Goal: Task Accomplishment & Management: Complete application form

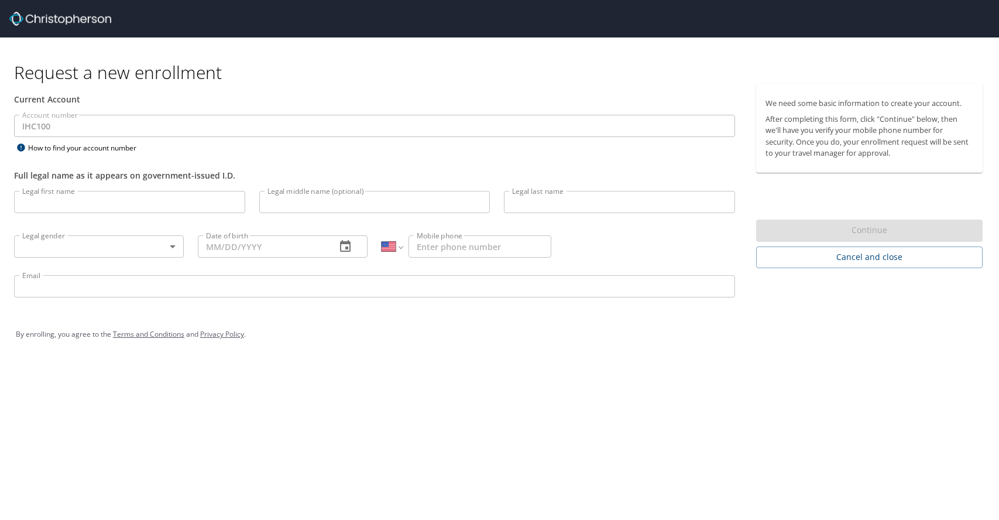
select select "US"
click at [94, 202] on input "Legal first name" at bounding box center [129, 202] width 231 height 22
type input "[PERSON_NAME]"
click at [292, 201] on input "Legal middle name (optional)" at bounding box center [374, 202] width 231 height 22
type input "Thu"
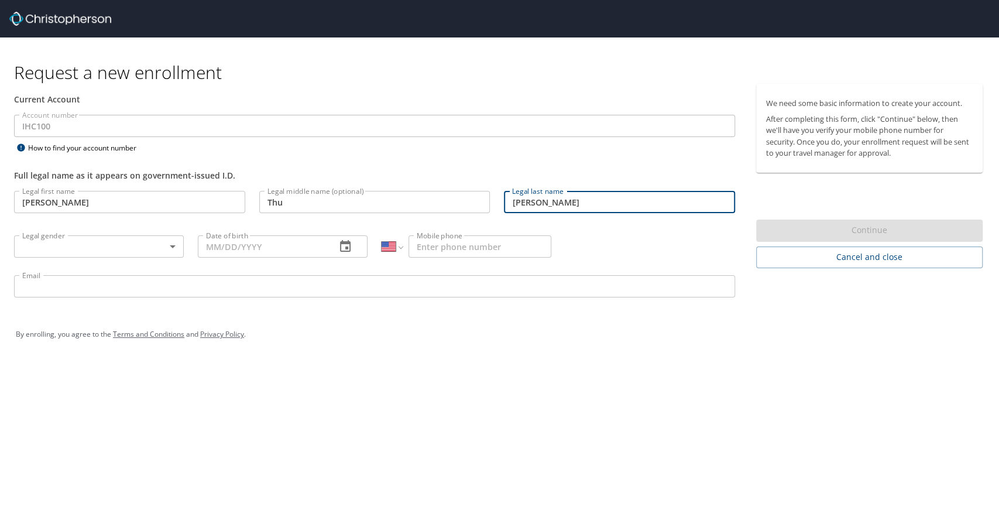
type input "[PERSON_NAME]"
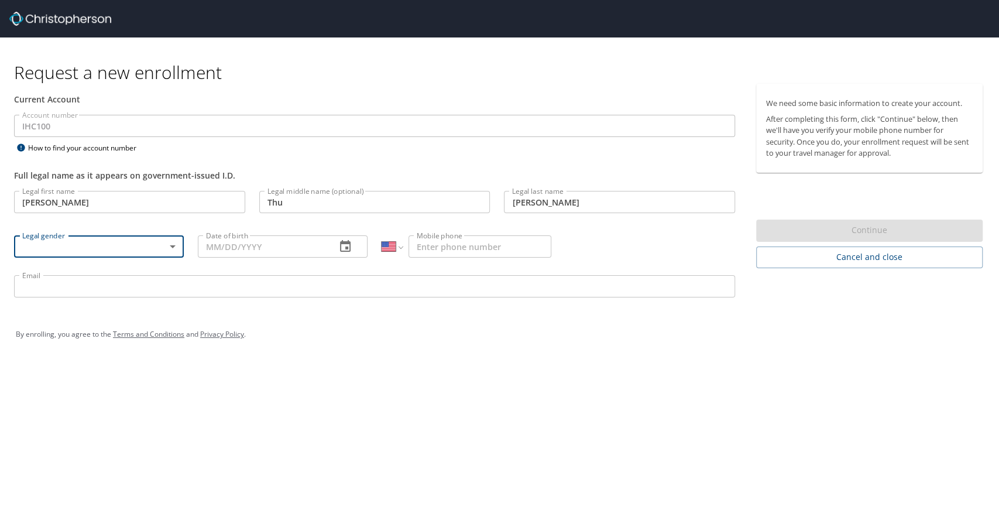
click at [176, 248] on body "Request a new enrollment Current Account Account number IHC100 Account number H…" at bounding box center [499, 260] width 999 height 520
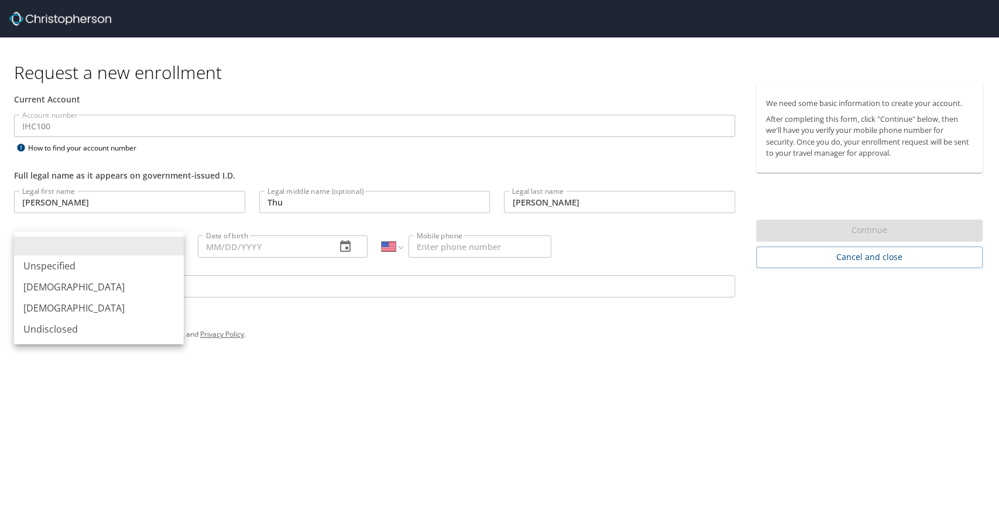
click at [125, 313] on li "[DEMOGRAPHIC_DATA]" at bounding box center [99, 307] width 170 height 21
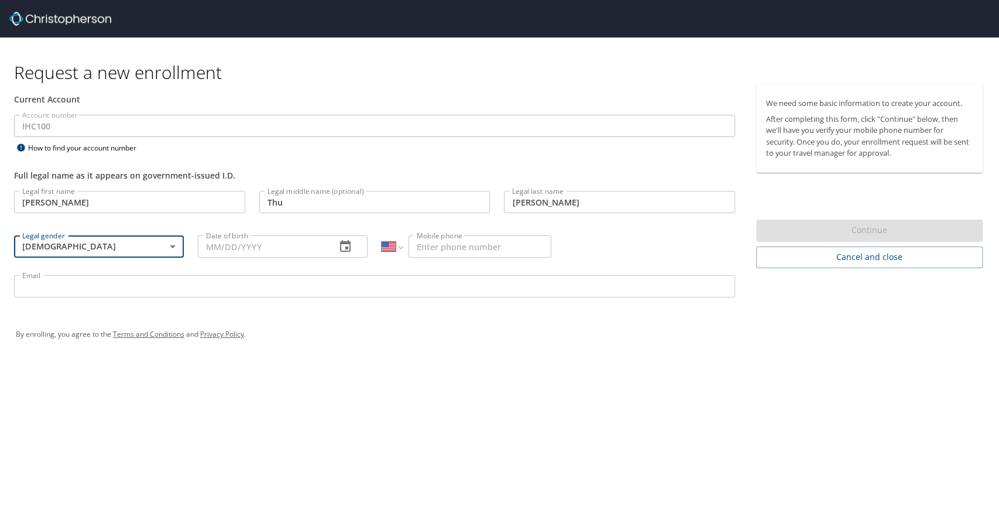
type input "[DEMOGRAPHIC_DATA]"
click at [295, 247] on input "Date of birth" at bounding box center [262, 246] width 129 height 22
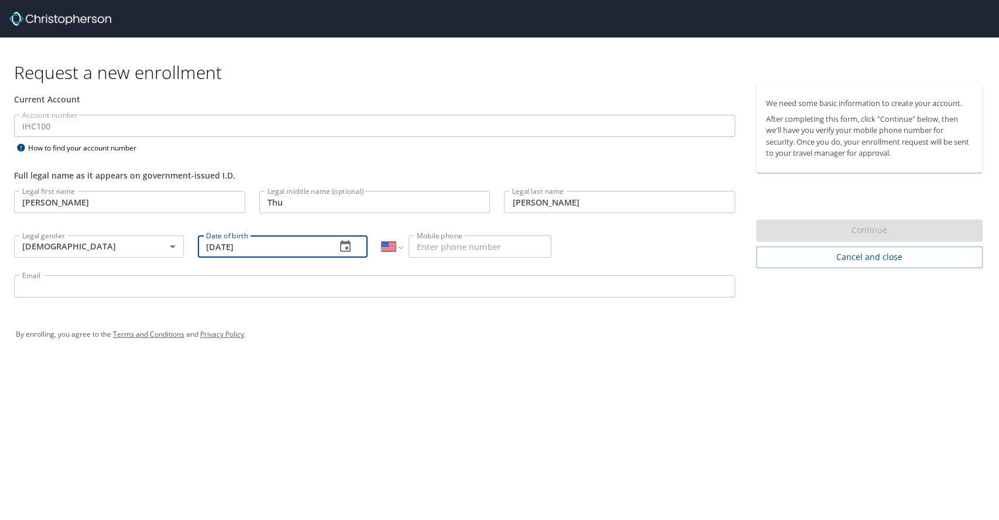
type input "[DATE]"
click at [467, 250] on input "Mobile phone" at bounding box center [480, 246] width 143 height 22
type input "[PHONE_NUMBER]"
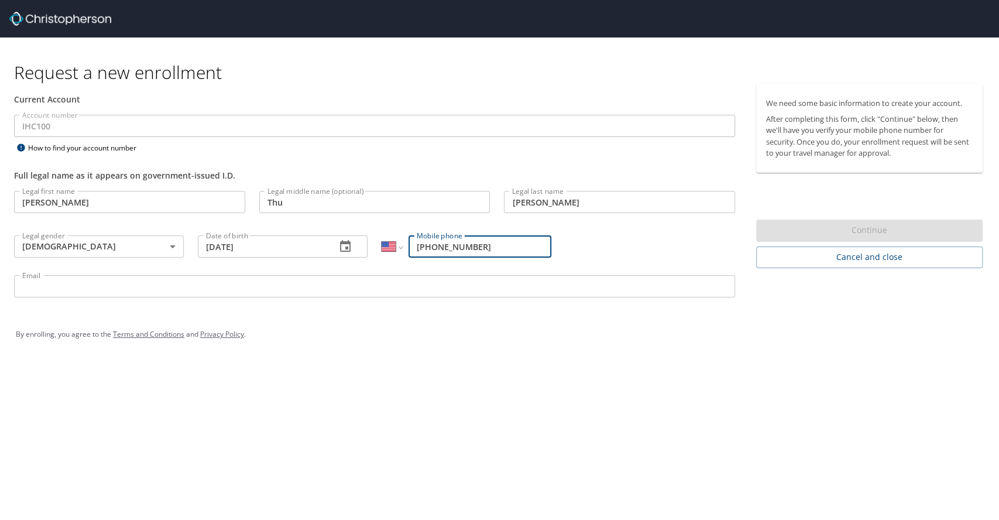
click at [193, 289] on input "Email" at bounding box center [374, 286] width 721 height 22
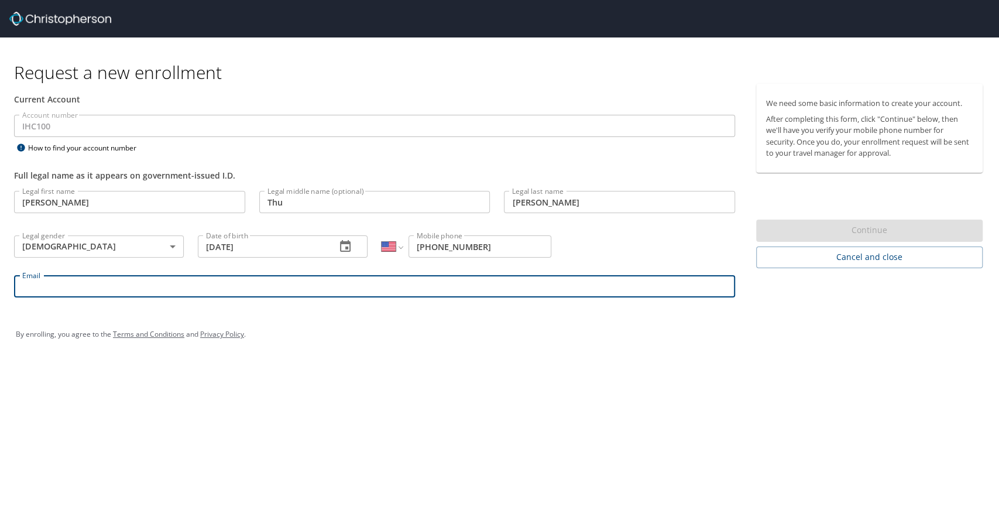
type input "[PERSON_NAME][EMAIL_ADDRESS][PERSON_NAME][DOMAIN_NAME]"
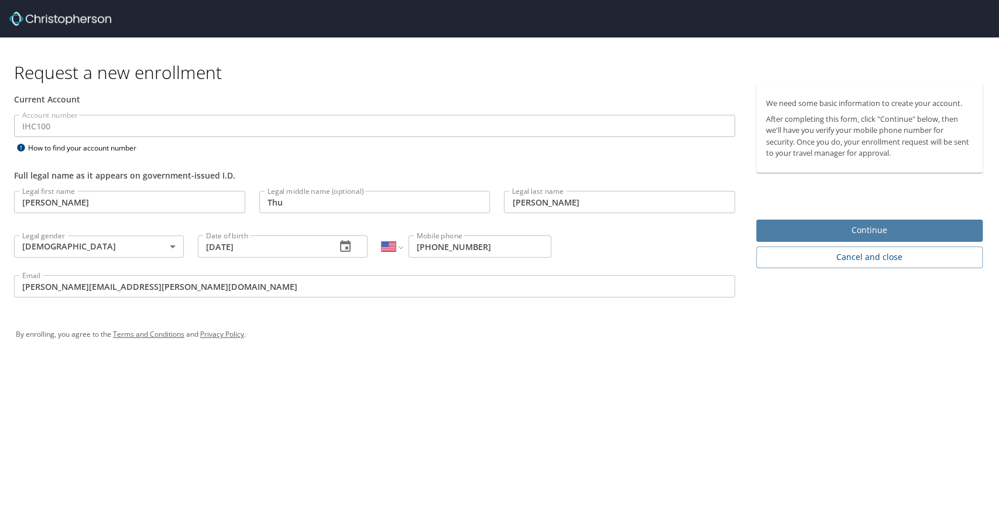
click at [848, 233] on span "Continue" at bounding box center [870, 230] width 208 height 15
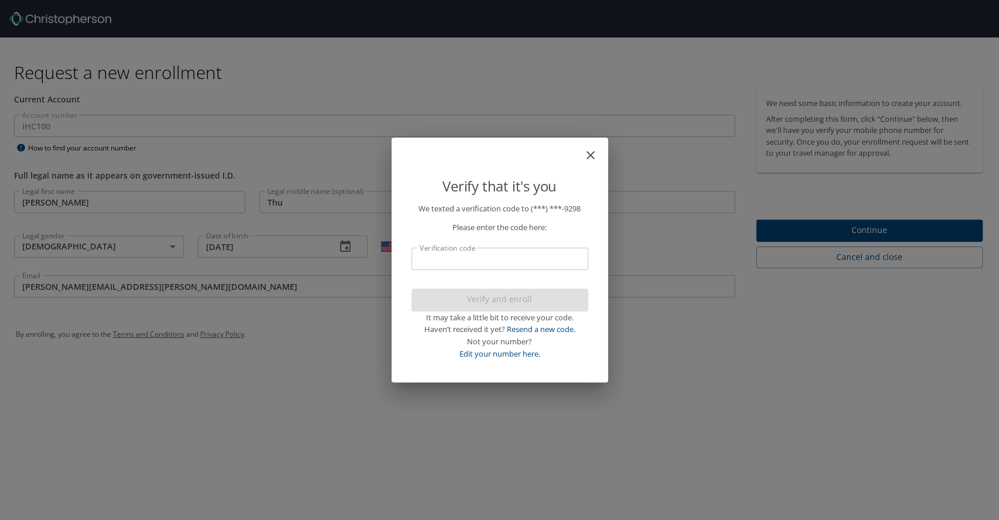
click at [589, 152] on icon "close" at bounding box center [591, 155] width 14 height 14
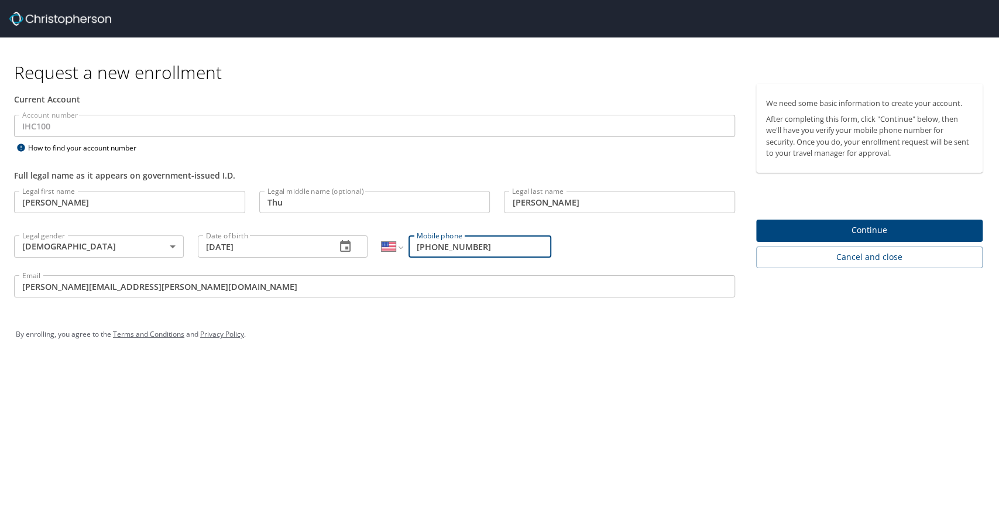
drag, startPoint x: 492, startPoint y: 246, endPoint x: 437, endPoint y: 247, distance: 54.5
click at [437, 247] on input "[PHONE_NUMBER]" at bounding box center [480, 246] width 143 height 22
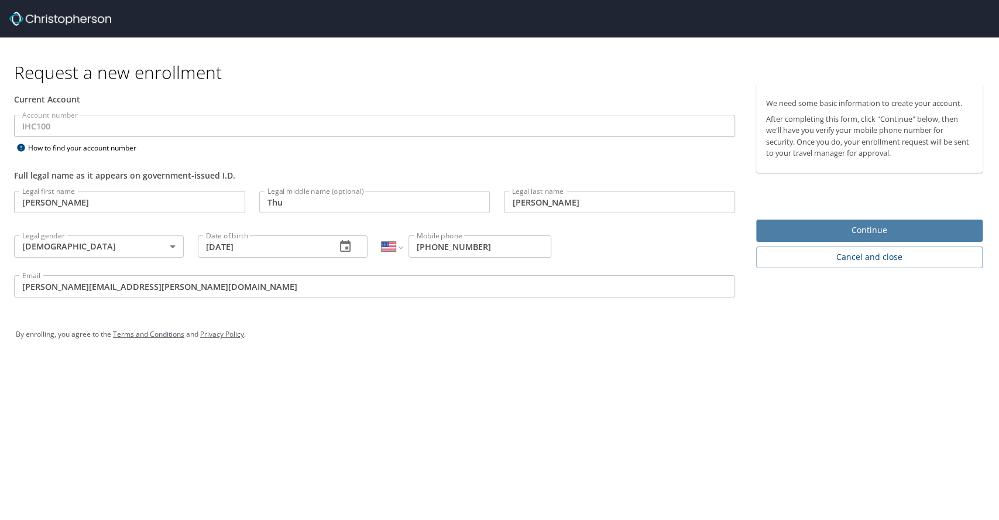
click at [812, 233] on span "Continue" at bounding box center [870, 230] width 208 height 15
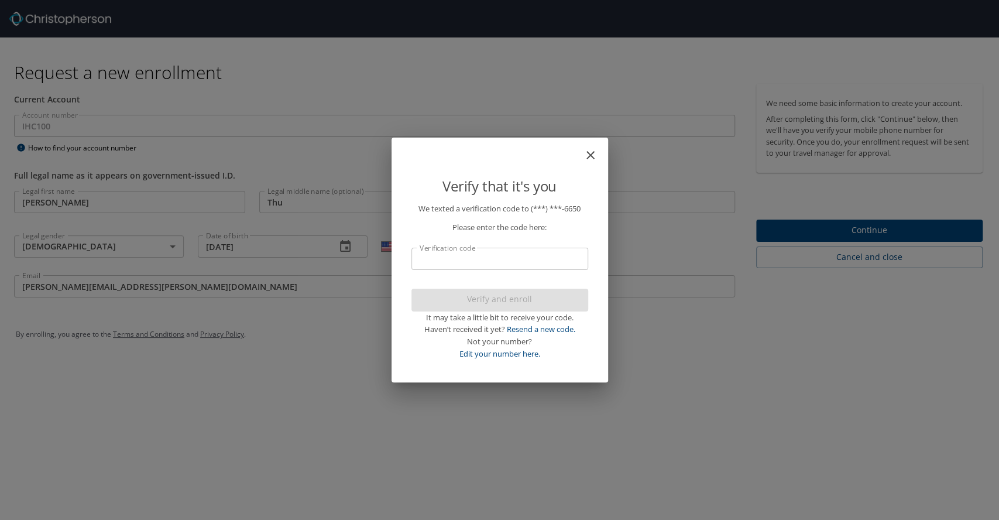
click at [584, 157] on icon "close" at bounding box center [591, 155] width 14 height 14
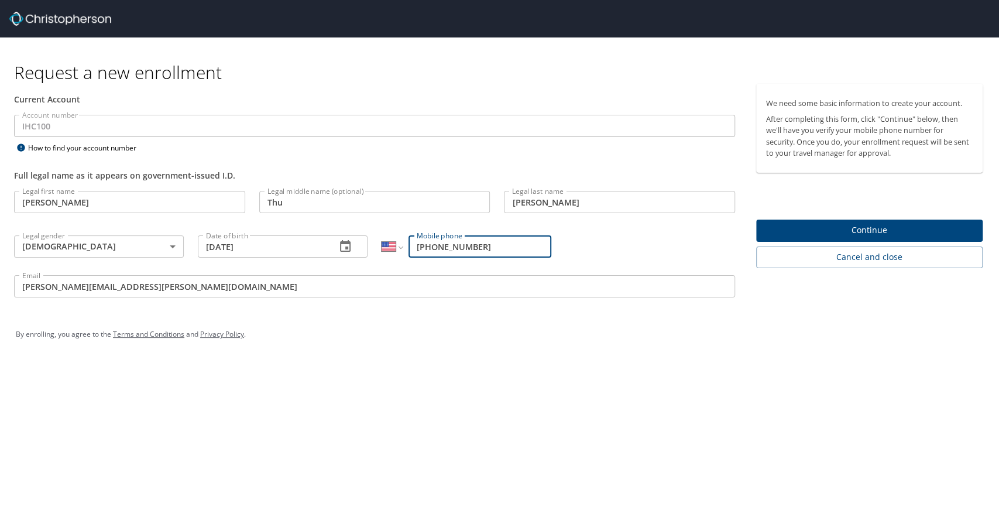
drag, startPoint x: 432, startPoint y: 246, endPoint x: 448, endPoint y: 242, distance: 16.9
click at [432, 246] on input "[PHONE_NUMBER]" at bounding box center [480, 246] width 143 height 22
type input "[PHONE_NUMBER]"
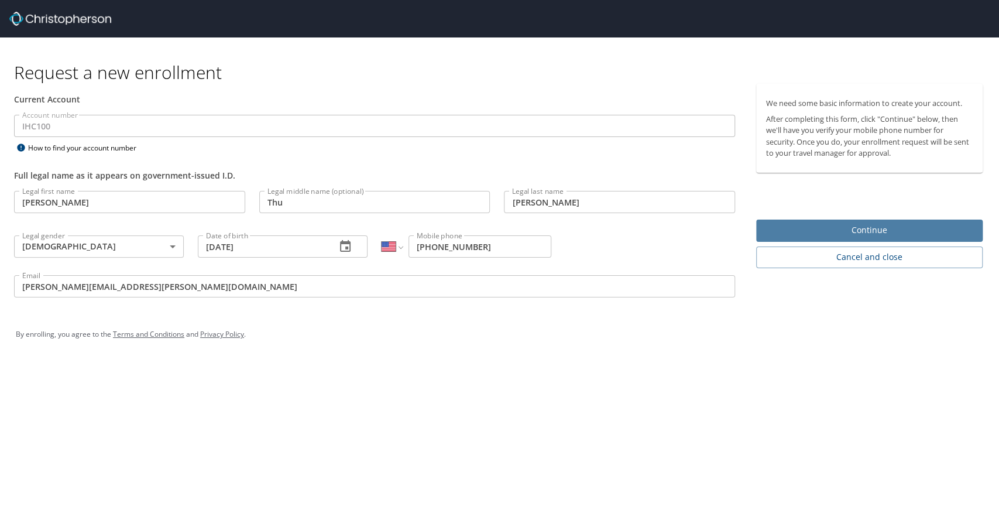
click at [838, 233] on span "Continue" at bounding box center [870, 230] width 208 height 15
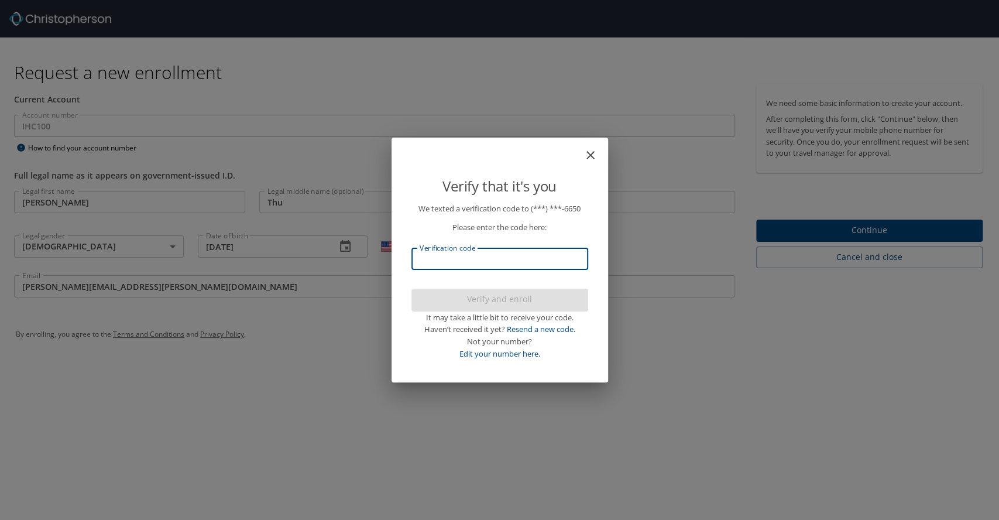
click at [561, 261] on input "Verification code" at bounding box center [500, 259] width 177 height 22
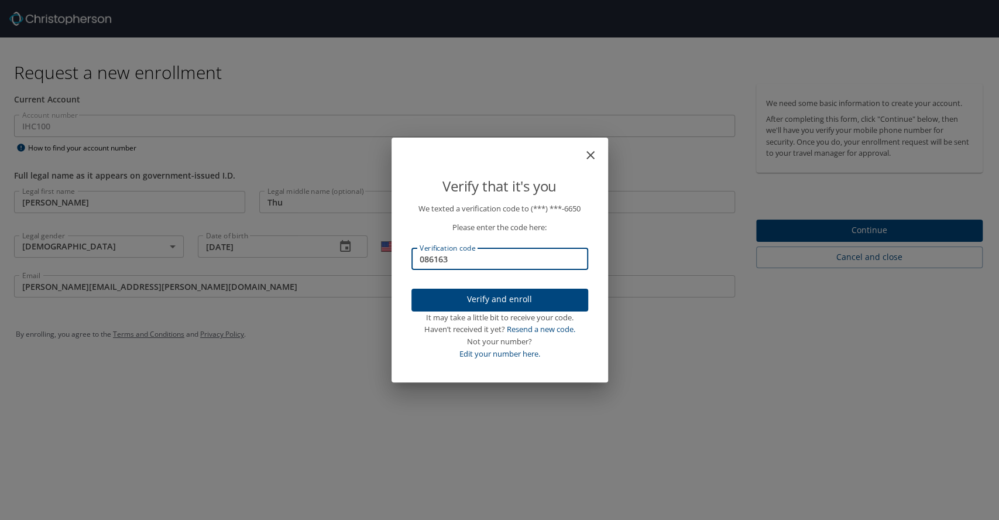
type input "086163"
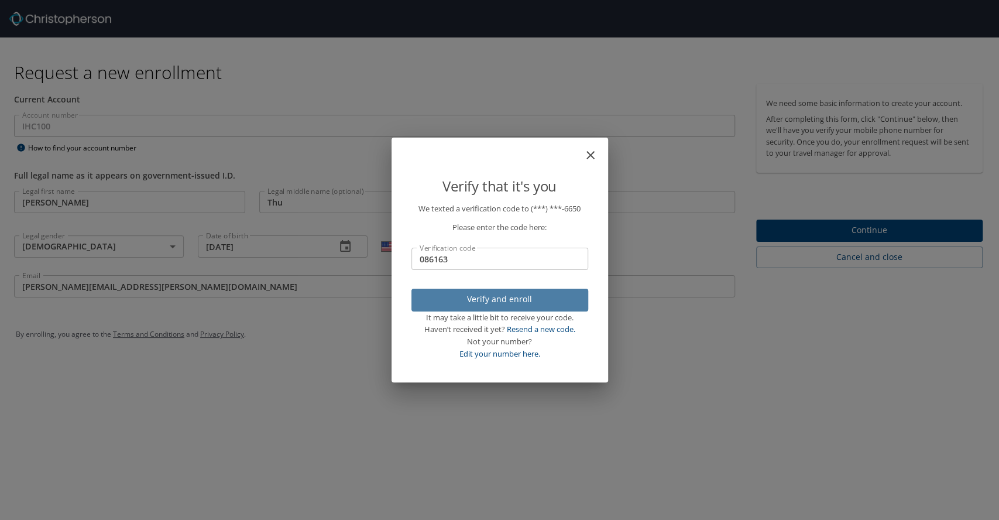
click at [513, 296] on span "Verify and enroll" at bounding box center [500, 299] width 158 height 15
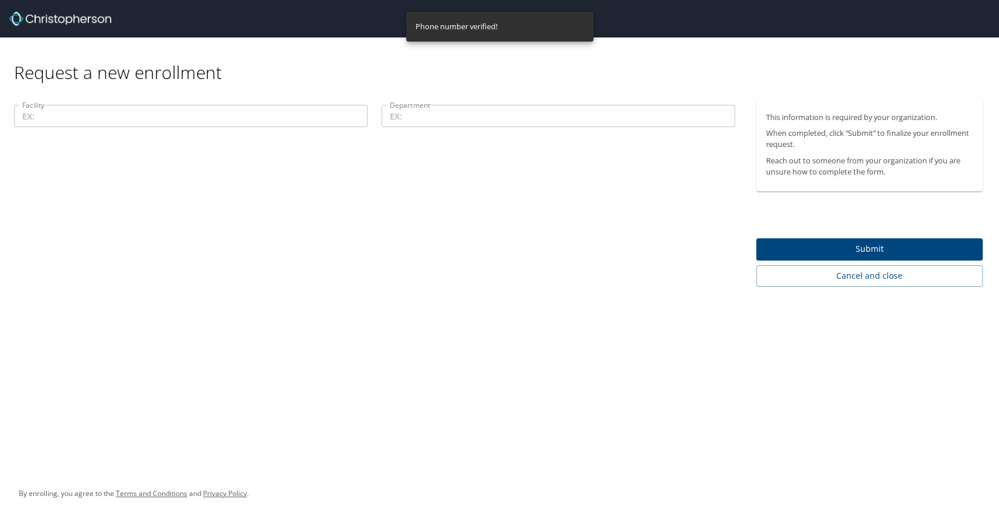
click at [153, 117] on input "Facility" at bounding box center [191, 116] width 354 height 22
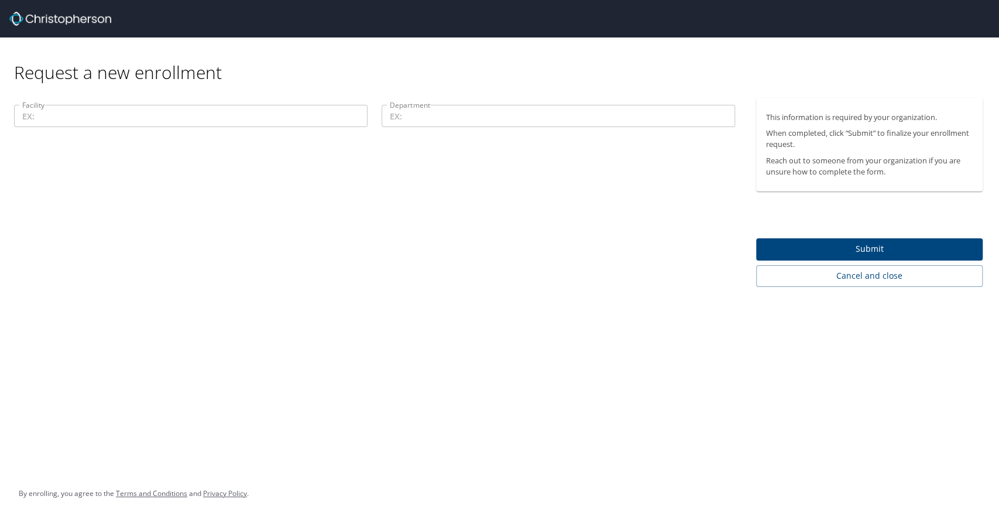
click at [234, 121] on input "Facility" at bounding box center [191, 116] width 354 height 22
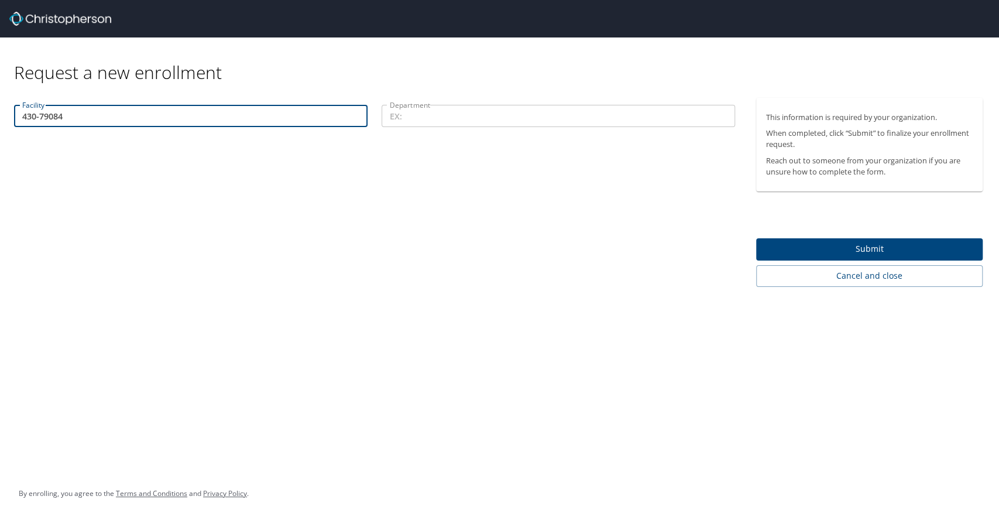
type input "430-79084"
click at [456, 116] on input "Department" at bounding box center [559, 116] width 354 height 22
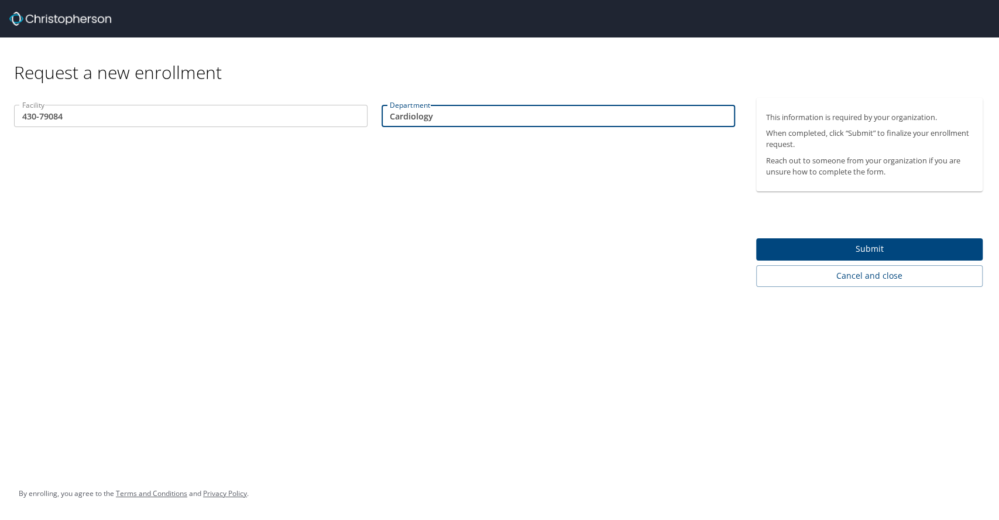
type input "Cardiology"
click at [87, 112] on input "430-79084" at bounding box center [191, 116] width 354 height 22
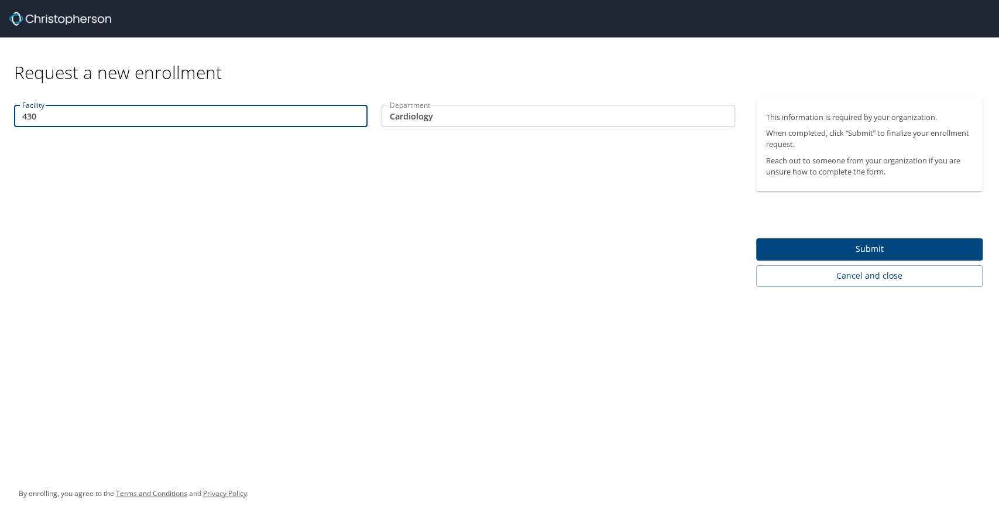
type input "430"
click at [459, 116] on input "Cardiology" at bounding box center [559, 116] width 354 height 22
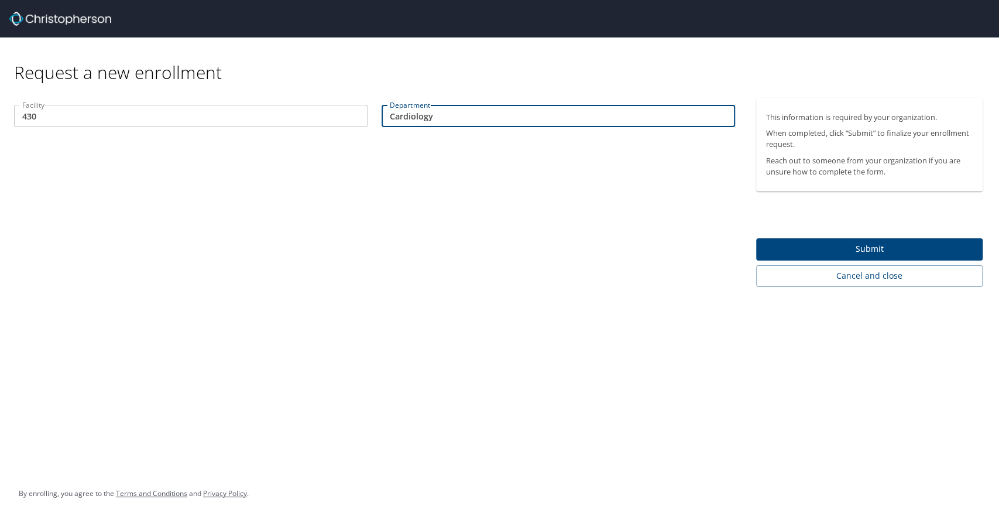
drag, startPoint x: 446, startPoint y: 116, endPoint x: 364, endPoint y: 111, distance: 82.1
click at [364, 111] on div "Facility 430 Facility Department Cardiology Department" at bounding box center [374, 117] width 735 height 39
type input "79084"
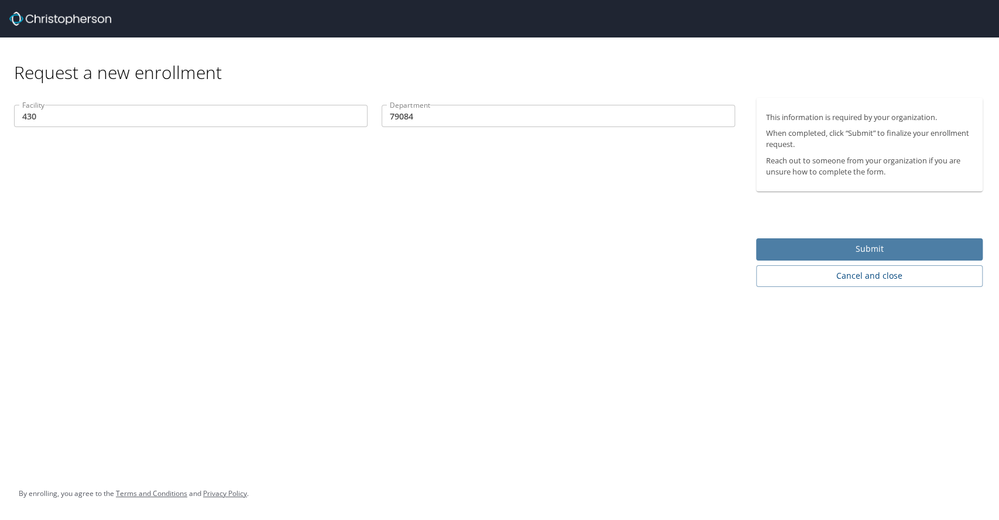
click at [841, 241] on button "Submit" at bounding box center [869, 249] width 227 height 23
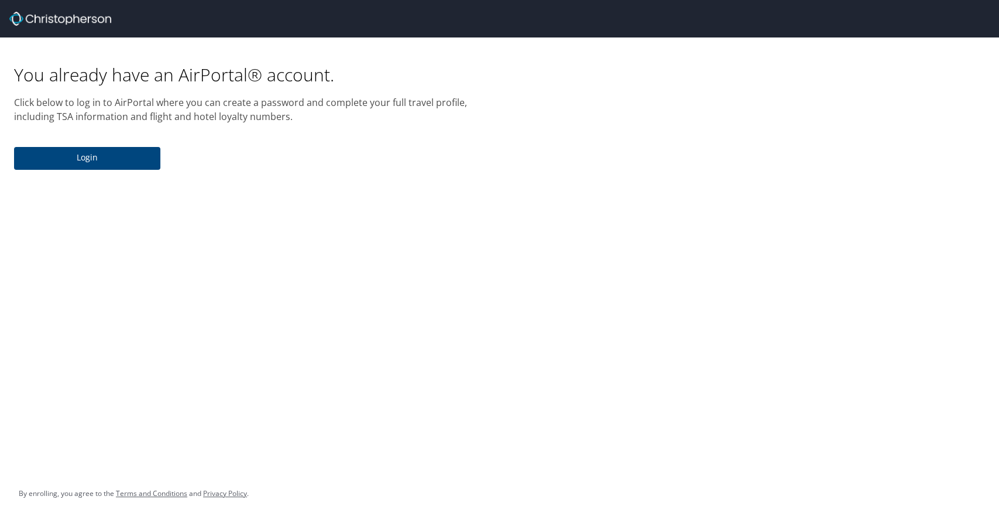
click at [100, 157] on span "Login" at bounding box center [87, 157] width 128 height 15
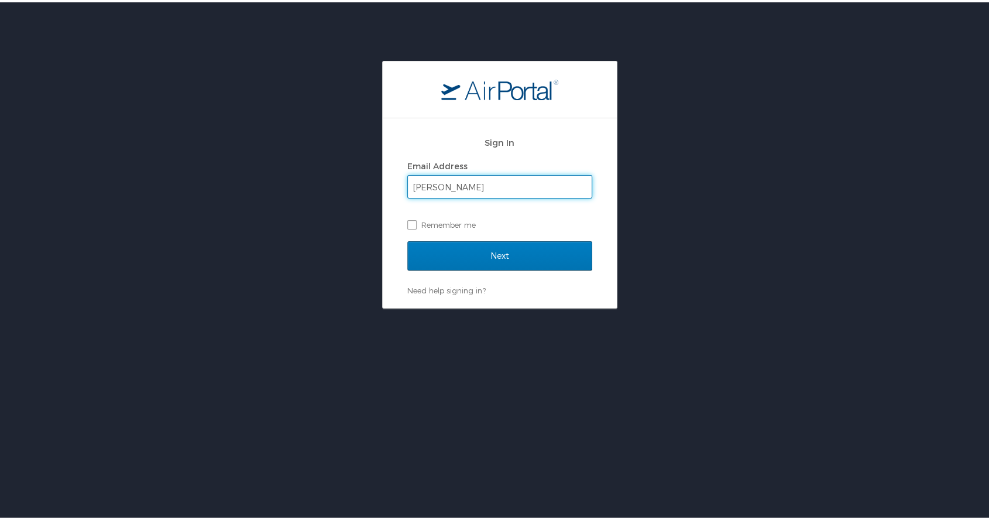
type input "[PERSON_NAME][EMAIL_ADDRESS][PERSON_NAME][DOMAIN_NAME]"
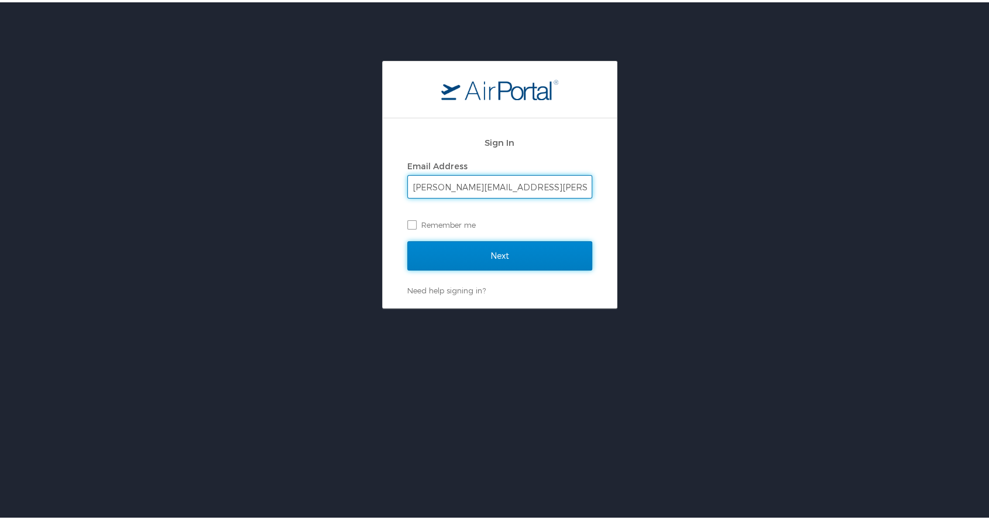
click at [482, 254] on input "Next" at bounding box center [499, 253] width 185 height 29
